Goal: Navigation & Orientation: Find specific page/section

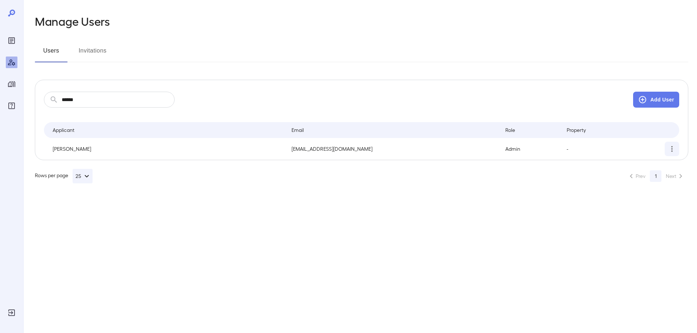
click at [671, 151] on icon "simple table" at bounding box center [671, 149] width 9 height 9
click at [352, 212] on div at bounding box center [348, 166] width 697 height 333
click at [93, 46] on button "Invitations" at bounding box center [92, 53] width 33 height 17
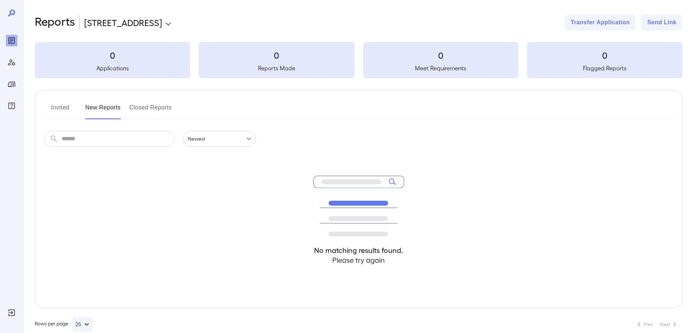
click at [58, 103] on button "Invited" at bounding box center [60, 110] width 33 height 17
click at [148, 108] on button "Closed Reports" at bounding box center [151, 110] width 42 height 17
click at [109, 107] on button "New Reports" at bounding box center [103, 110] width 36 height 17
click at [12, 65] on icon "Manage Users" at bounding box center [11, 63] width 7 height 6
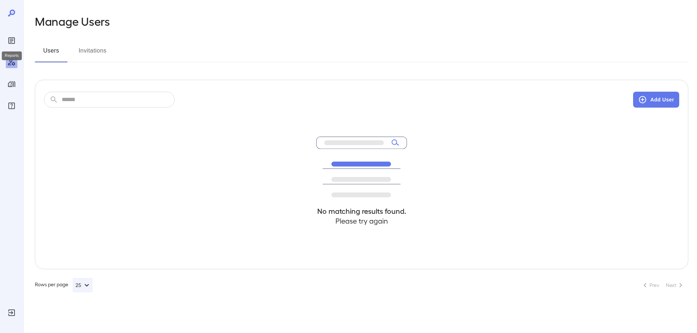
click at [14, 43] on icon "Reports" at bounding box center [11, 40] width 7 height 7
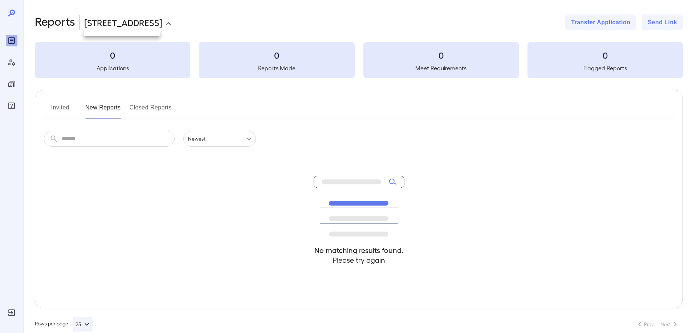
click at [107, 26] on body "**********" at bounding box center [348, 166] width 697 height 333
click at [120, 23] on div at bounding box center [348, 166] width 697 height 333
click at [5, 309] on div at bounding box center [11, 166] width 23 height 333
click at [9, 313] on icon "Log Out" at bounding box center [11, 313] width 7 height 7
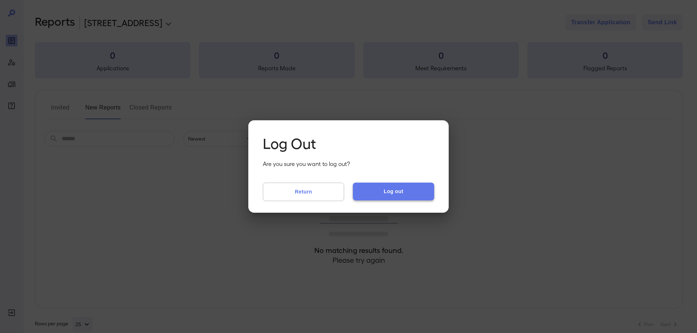
click at [381, 186] on button "Log out" at bounding box center [393, 191] width 81 height 17
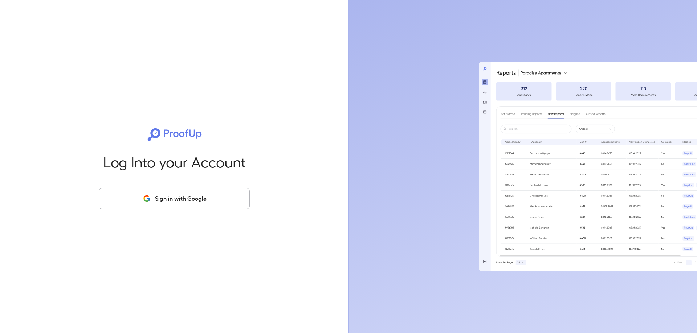
click at [215, 199] on button "Sign in with Google" at bounding box center [174, 198] width 151 height 21
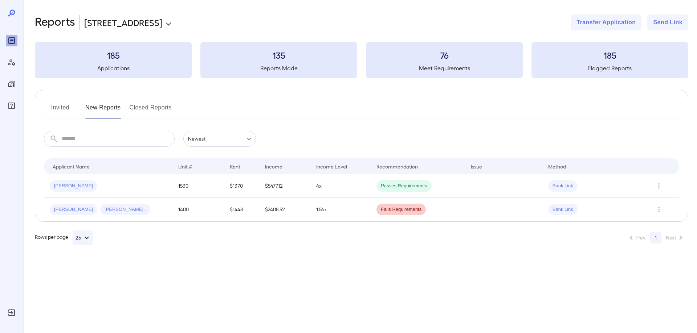
click at [69, 104] on button "Invited" at bounding box center [60, 110] width 33 height 17
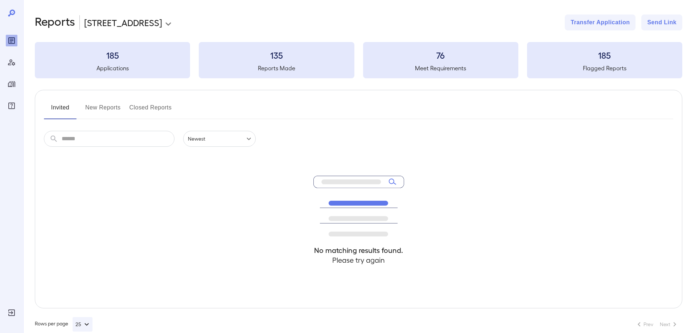
click at [146, 107] on button "Closed Reports" at bounding box center [151, 110] width 42 height 17
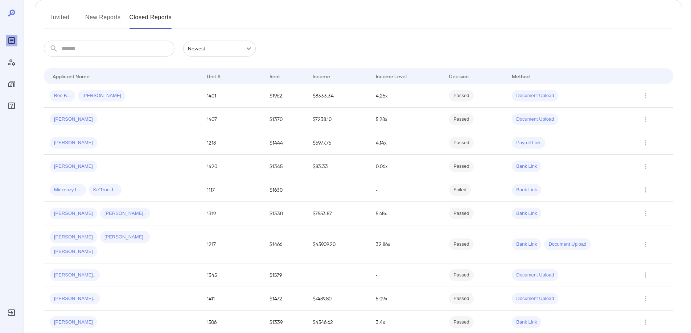
scroll to position [36, 0]
